Goal: Task Accomplishment & Management: Manage account settings

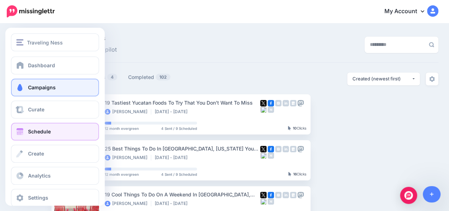
click at [25, 129] on link "Schedule" at bounding box center [55, 132] width 88 height 18
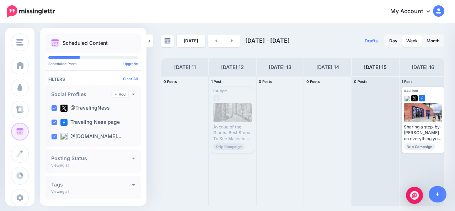
scroll to position [0, 50]
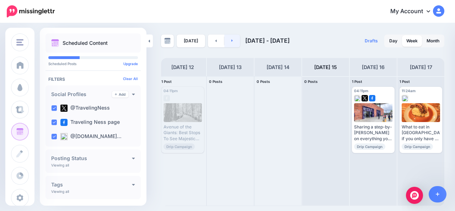
click at [232, 40] on link at bounding box center [232, 40] width 16 height 13
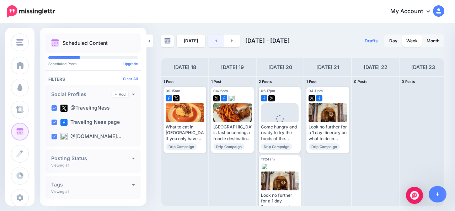
click at [216, 42] on link at bounding box center [216, 40] width 16 height 13
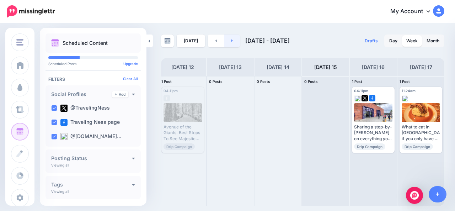
click at [231, 42] on icon at bounding box center [232, 40] width 2 height 4
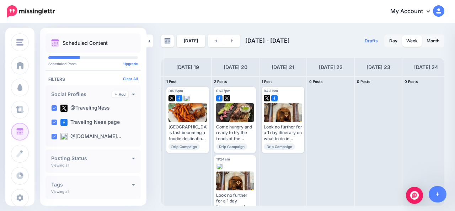
scroll to position [0, 46]
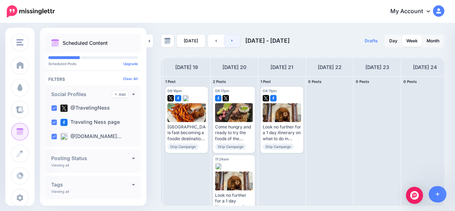
click at [234, 43] on link at bounding box center [232, 40] width 16 height 13
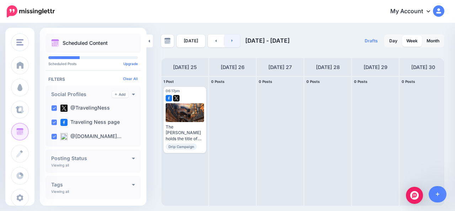
click at [234, 43] on link at bounding box center [232, 40] width 16 height 13
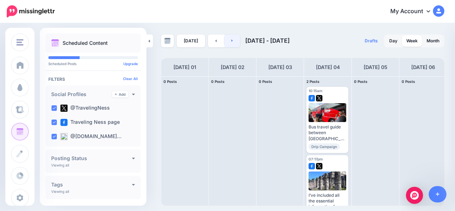
click at [234, 43] on link at bounding box center [232, 40] width 16 height 13
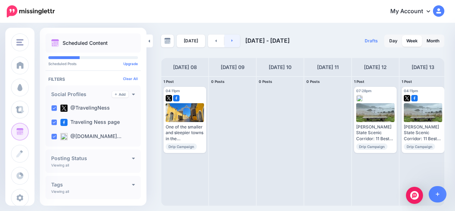
click at [234, 43] on link at bounding box center [232, 40] width 16 height 13
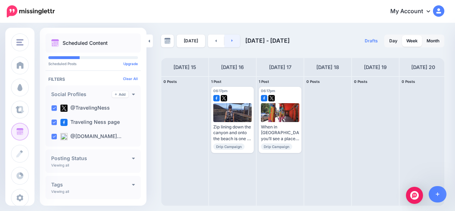
click at [234, 43] on link at bounding box center [232, 40] width 16 height 13
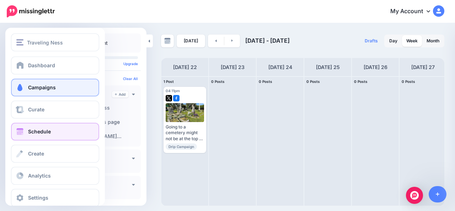
click at [22, 88] on span at bounding box center [19, 87] width 9 height 7
